Goal: Task Accomplishment & Management: Manage account settings

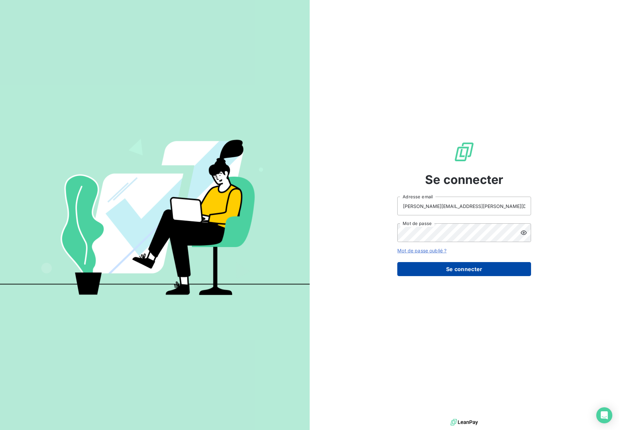
click at [423, 271] on button "Se connecter" at bounding box center [464, 269] width 134 height 14
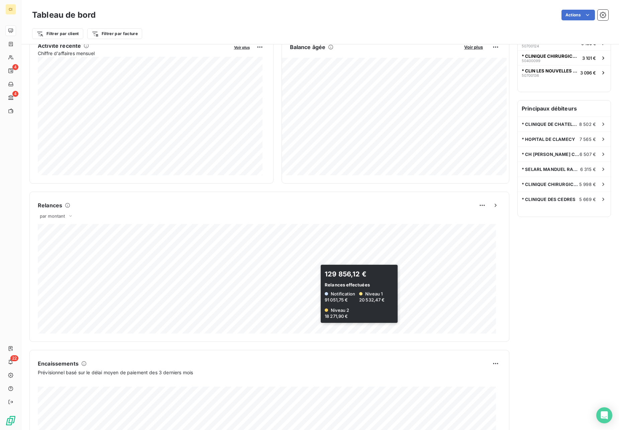
scroll to position [221, 0]
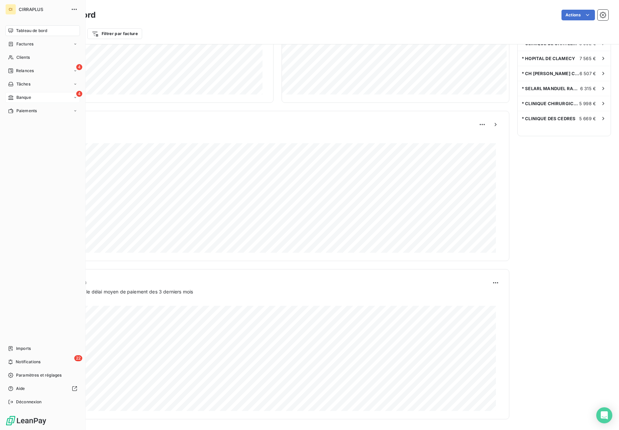
click at [19, 95] on span "Banque" at bounding box center [23, 98] width 15 height 6
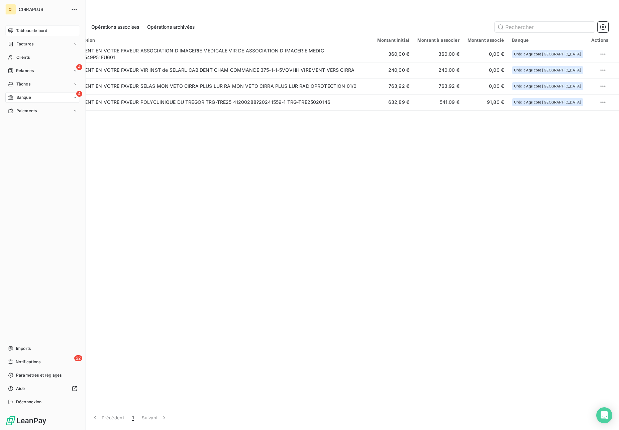
click at [12, 32] on icon at bounding box center [10, 30] width 5 height 5
